Goal: Entertainment & Leisure: Consume media (video, audio)

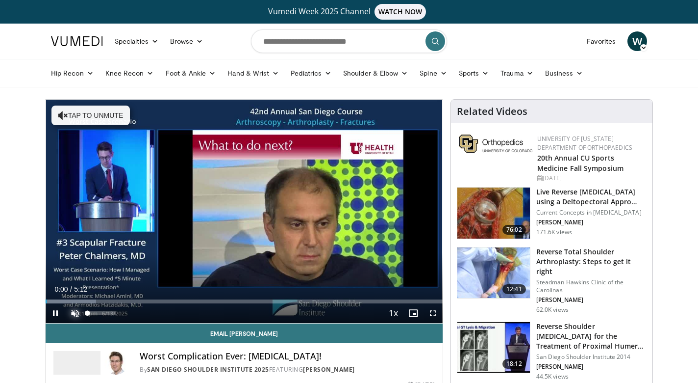
click at [75, 310] on span "Video Player" at bounding box center [75, 313] width 20 height 20
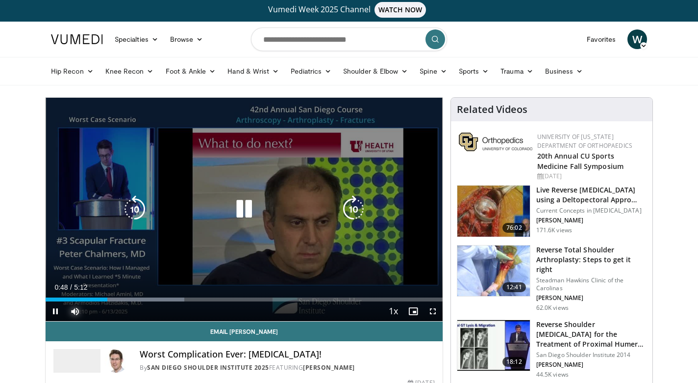
scroll to position [6, 0]
